Goal: Obtain resource: Download file/media

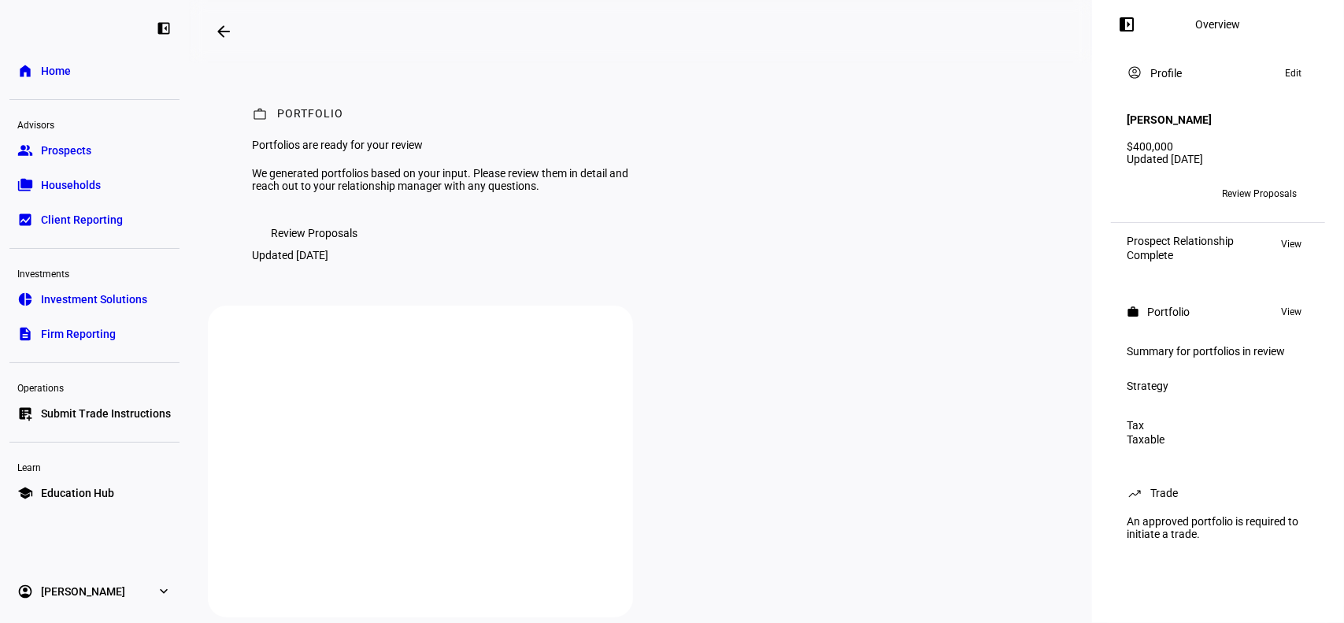
scroll to position [105, 0]
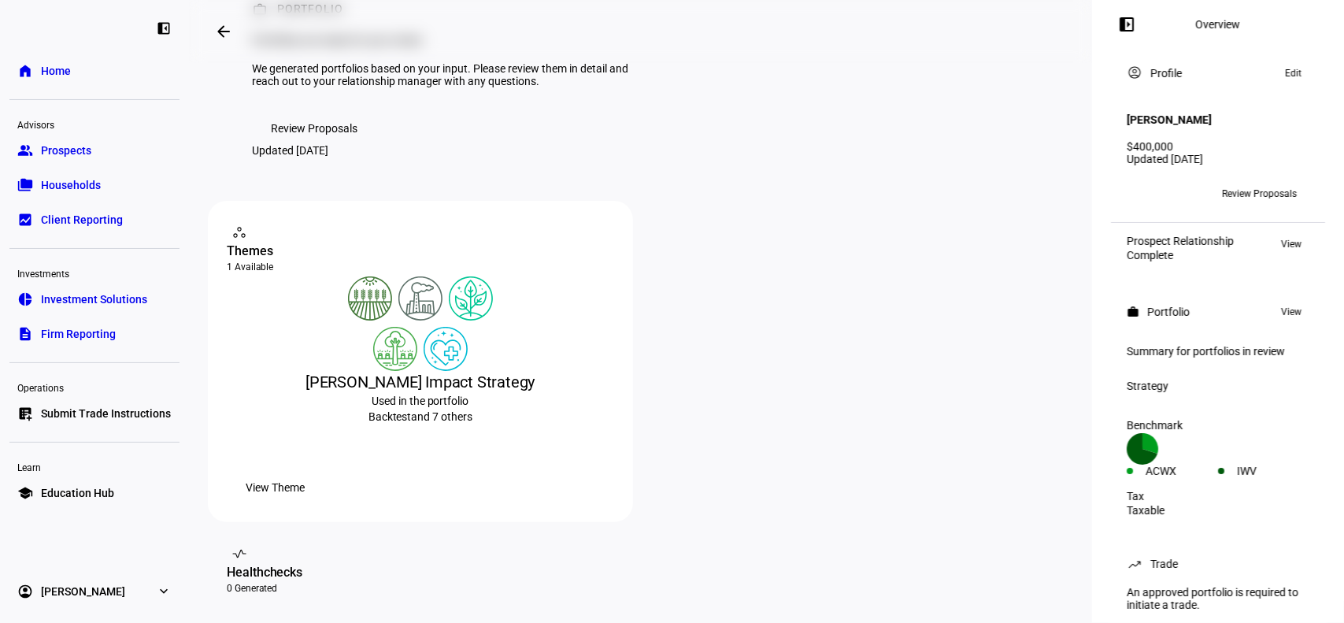
drag, startPoint x: 1265, startPoint y: 177, endPoint x: 1219, endPoint y: 444, distance: 270.9
click at [1225, 432] on div "left_panel_open Overview account_circle Profile Edit [PERSON_NAME] $400,000 Upd…" at bounding box center [1218, 311] width 252 height 623
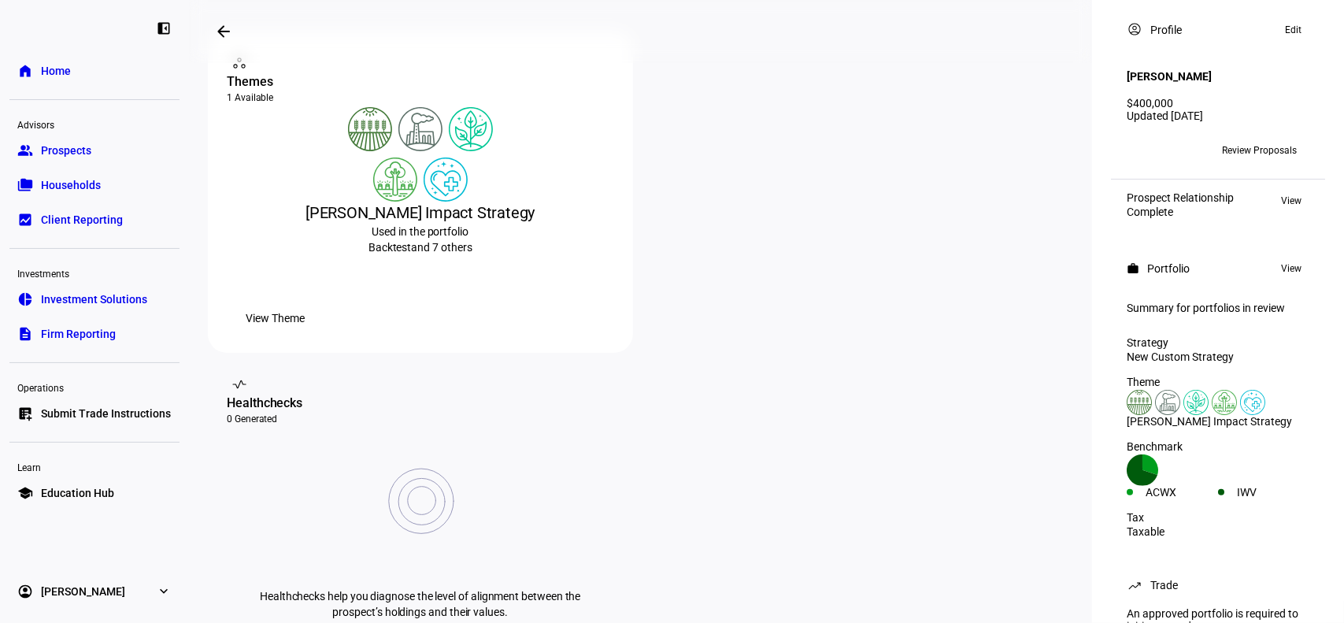
scroll to position [0, 0]
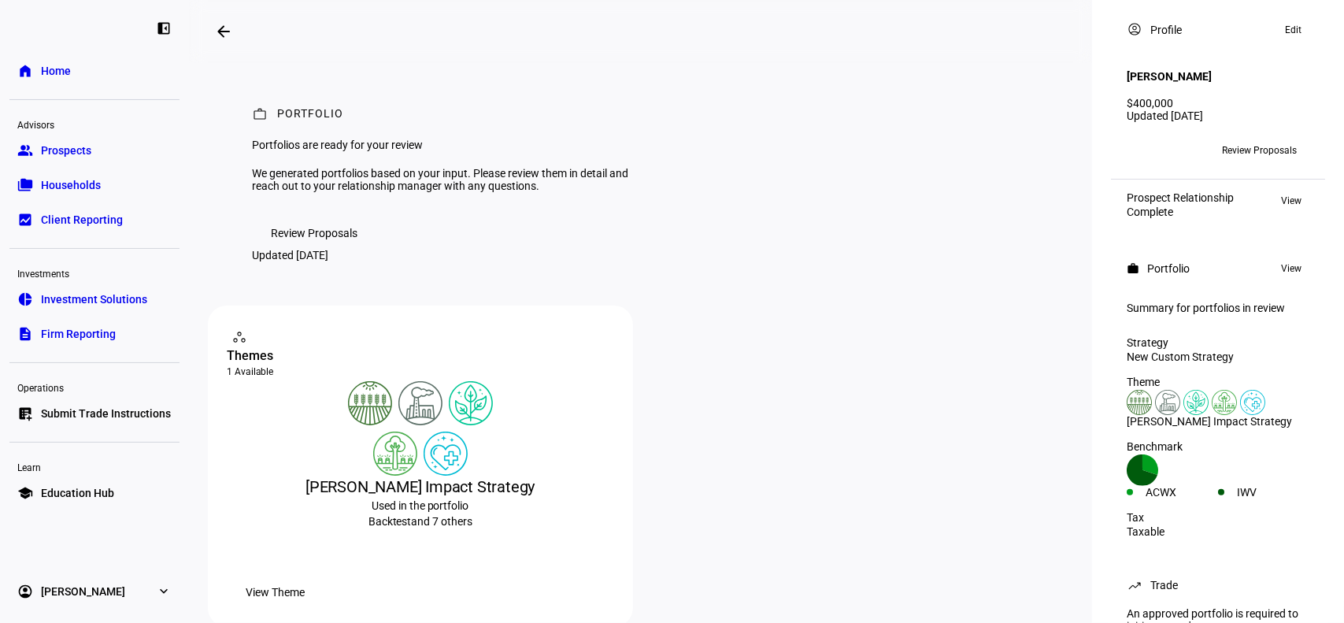
click at [317, 249] on span "Review Proposals" at bounding box center [314, 232] width 87 height 31
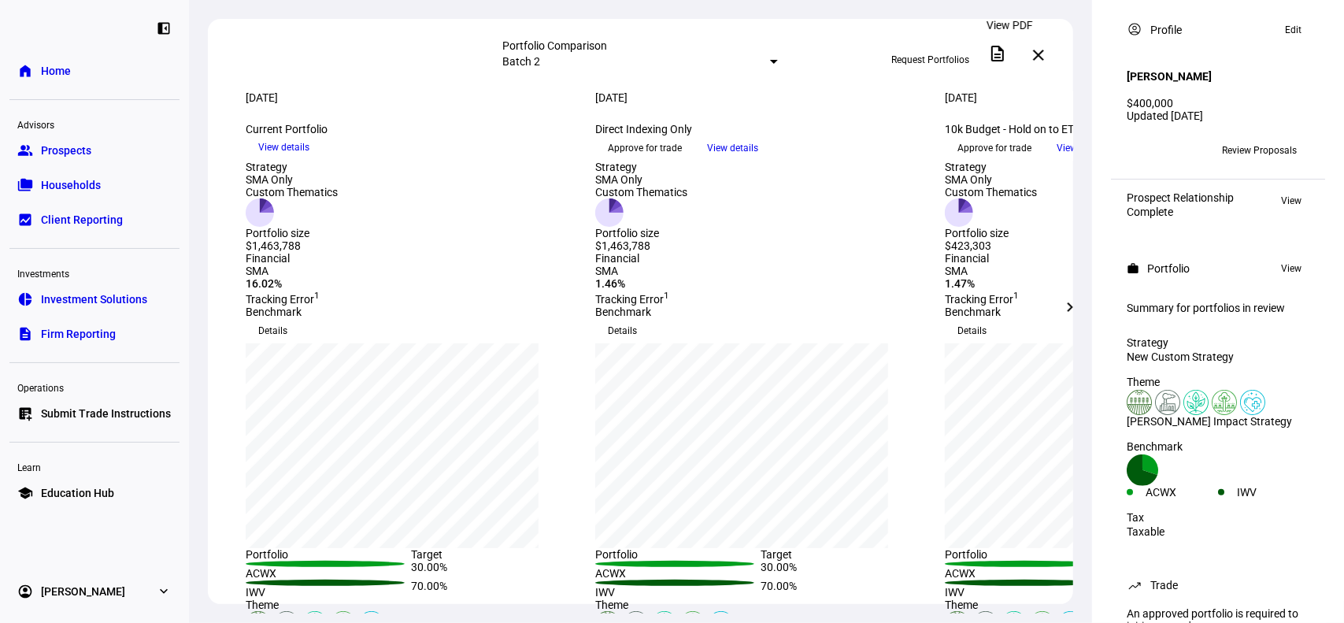
click at [1011, 61] on span at bounding box center [998, 54] width 38 height 38
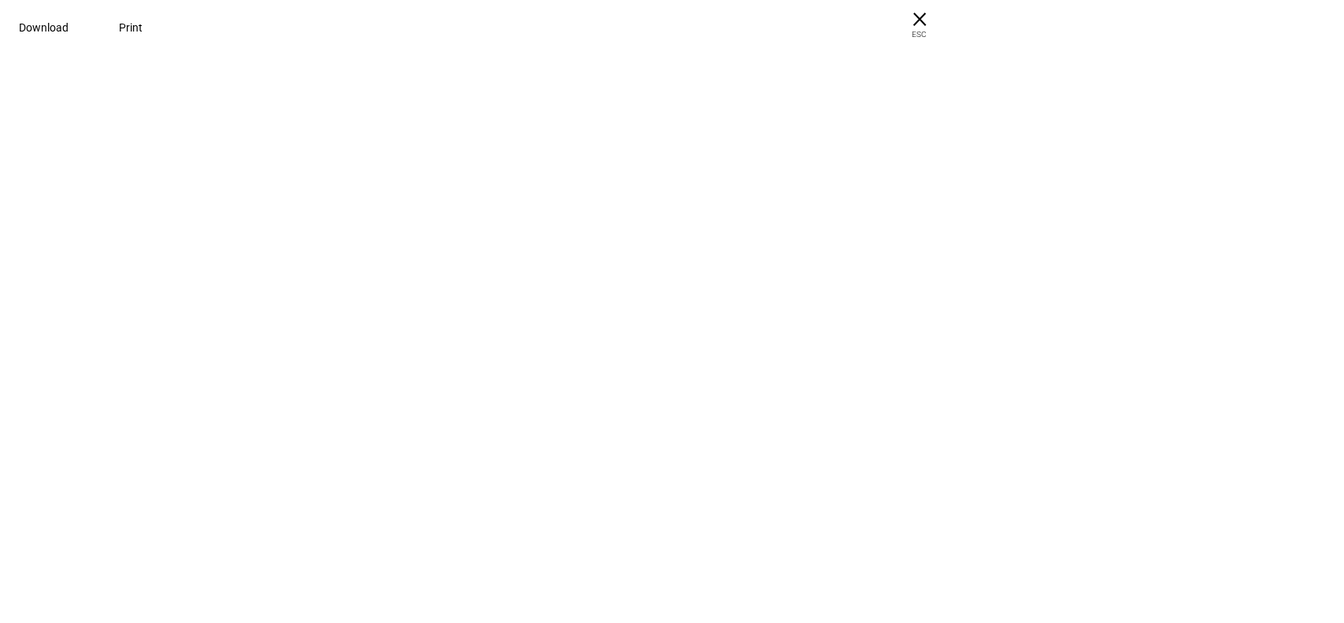
click at [168, 79] on div at bounding box center [672, 39] width 1344 height 79
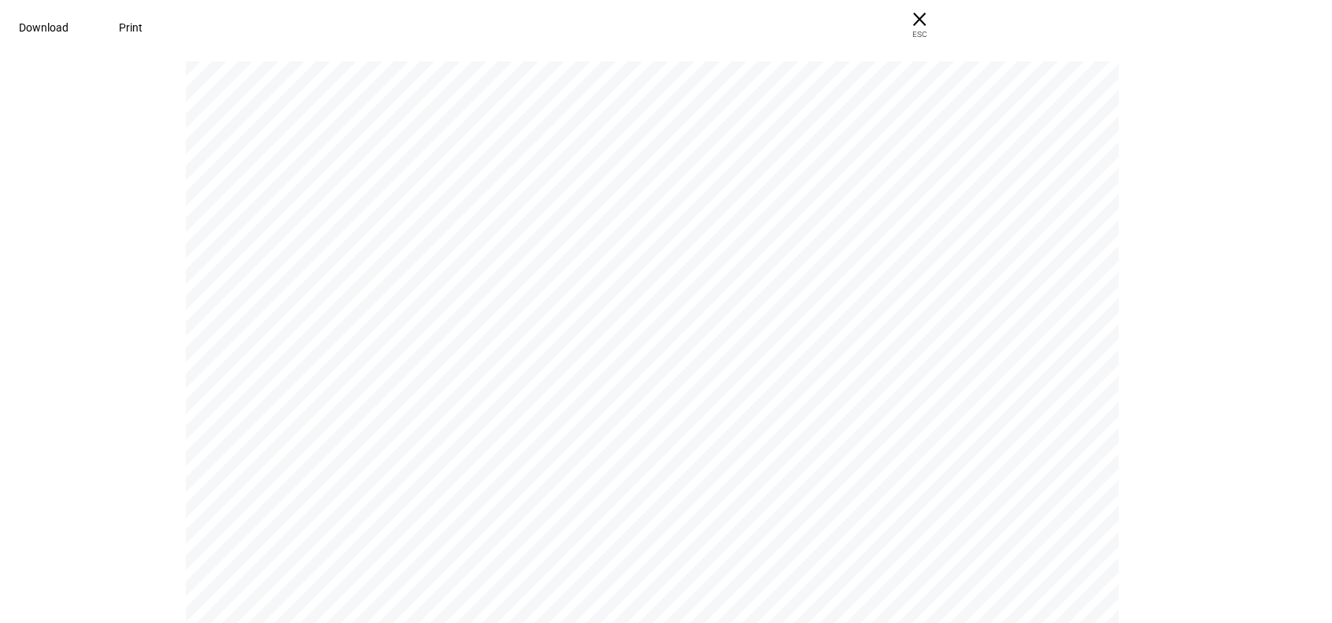
click at [68, 23] on span "Download" at bounding box center [44, 27] width 50 height 13
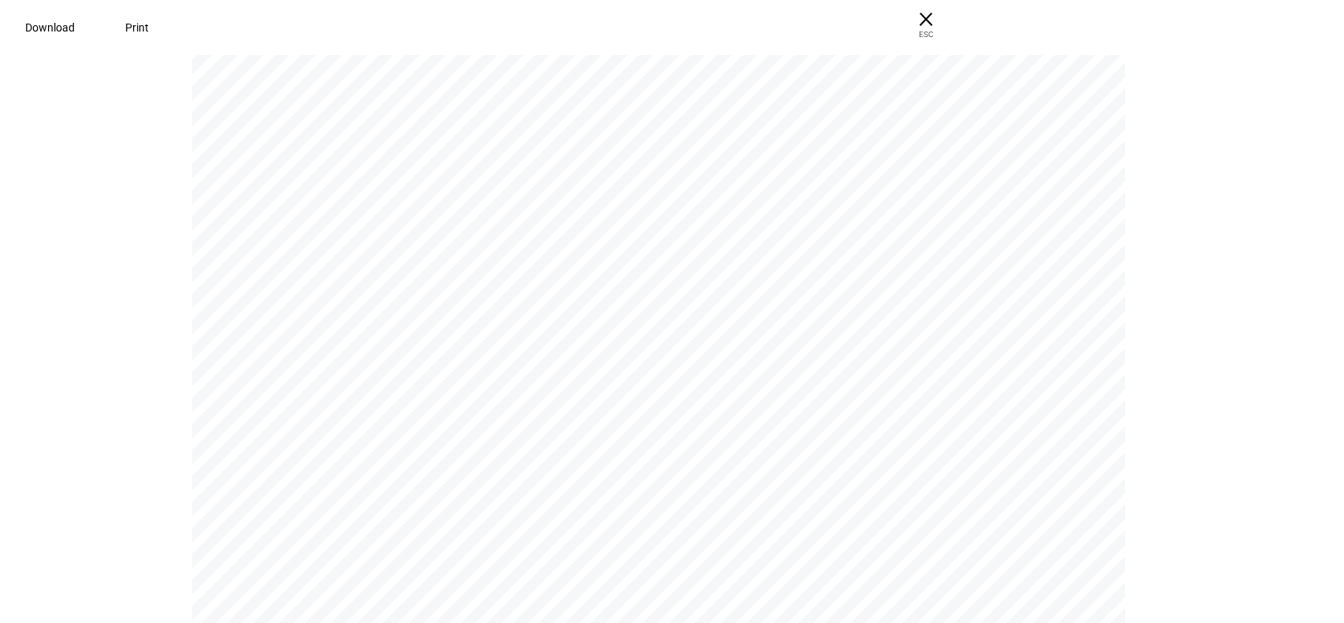
scroll to position [105, 0]
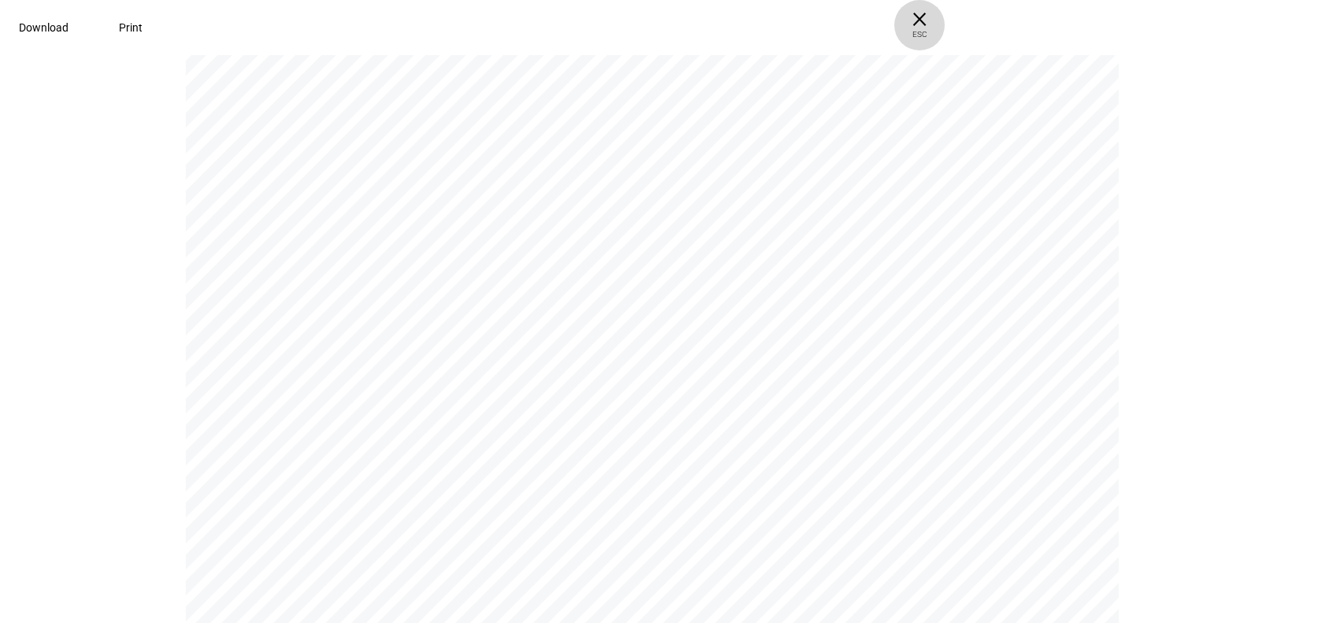
click at [945, 14] on span "× ESC" at bounding box center [919, 25] width 50 height 50
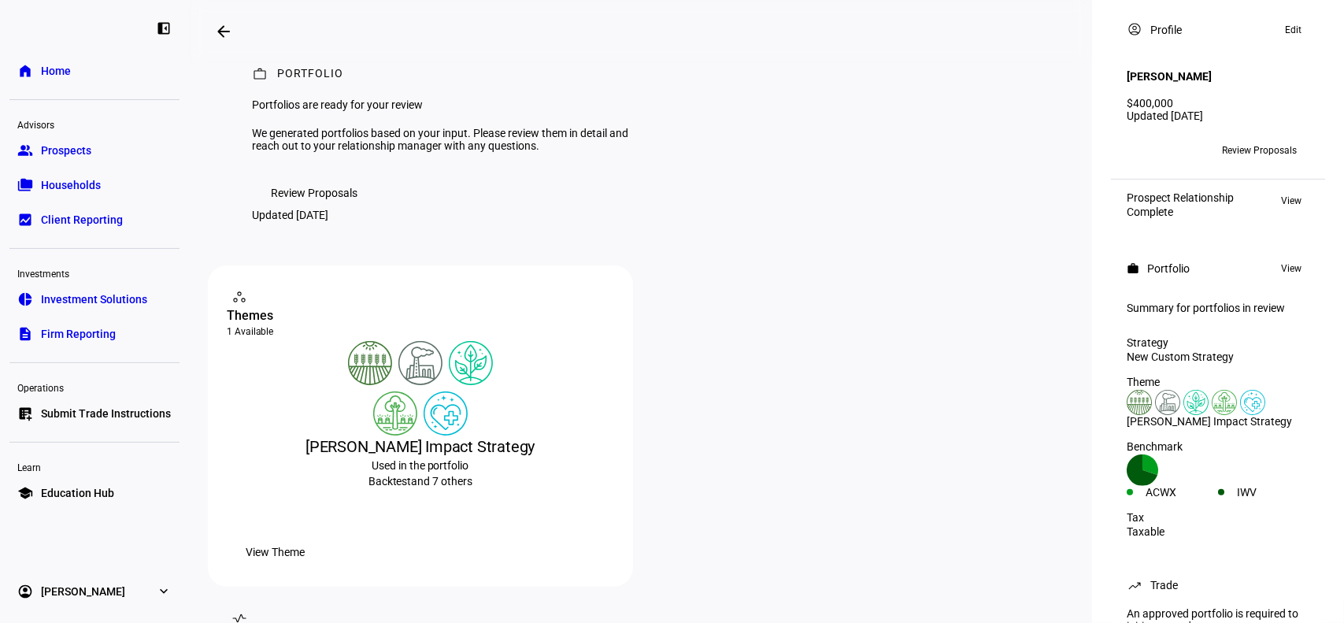
scroll to position [17, 0]
